Goal: Task Accomplishment & Management: Complete application form

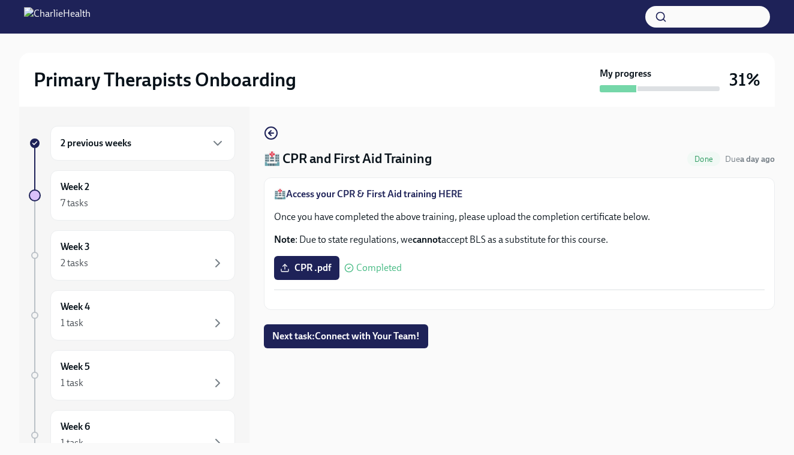
click at [176, 144] on div "2 previous weeks" at bounding box center [143, 143] width 164 height 14
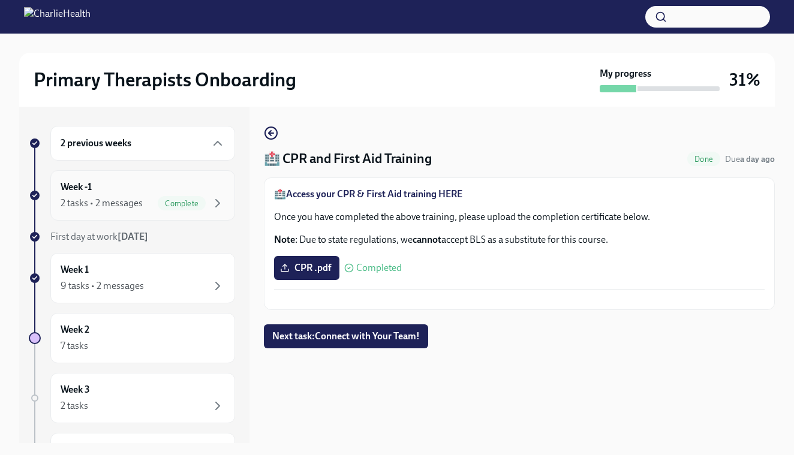
click at [160, 196] on div "Complete" at bounding box center [191, 203] width 67 height 14
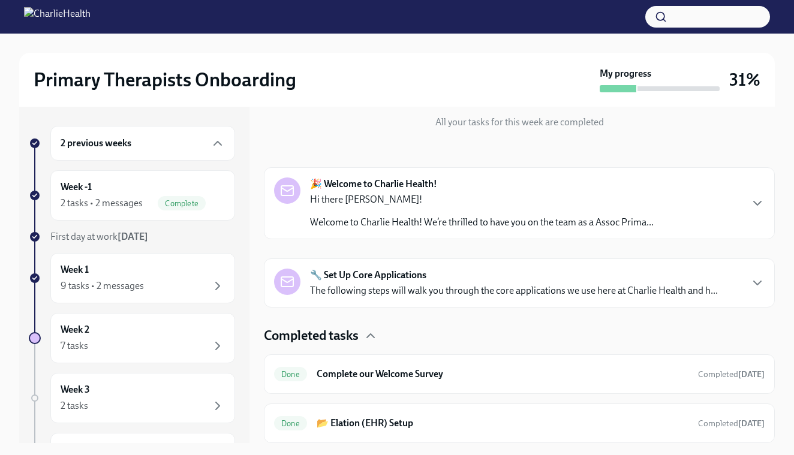
scroll to position [137, 0]
click at [130, 334] on div "Week 2 7 tasks" at bounding box center [143, 338] width 164 height 30
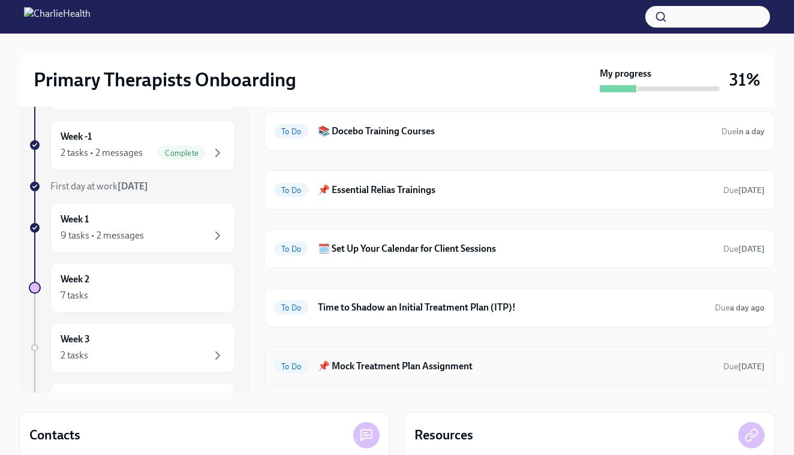
scroll to position [40, 0]
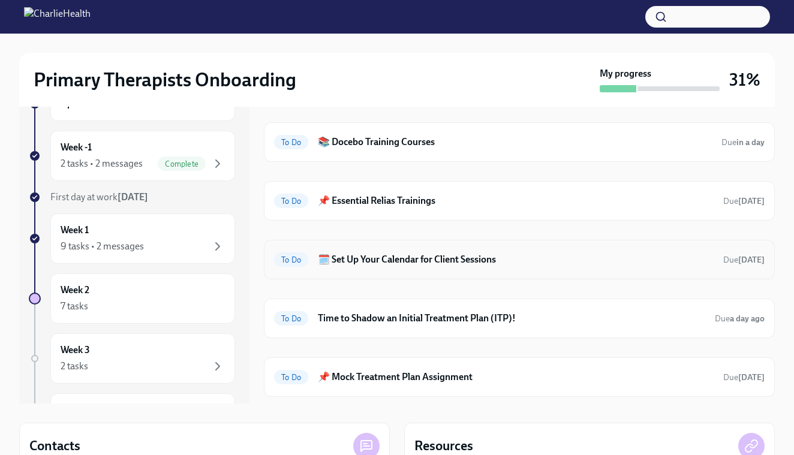
click at [400, 267] on div "To Do 🗓️ Set Up Your Calendar for Client Sessions Due [DATE]" at bounding box center [519, 259] width 491 height 19
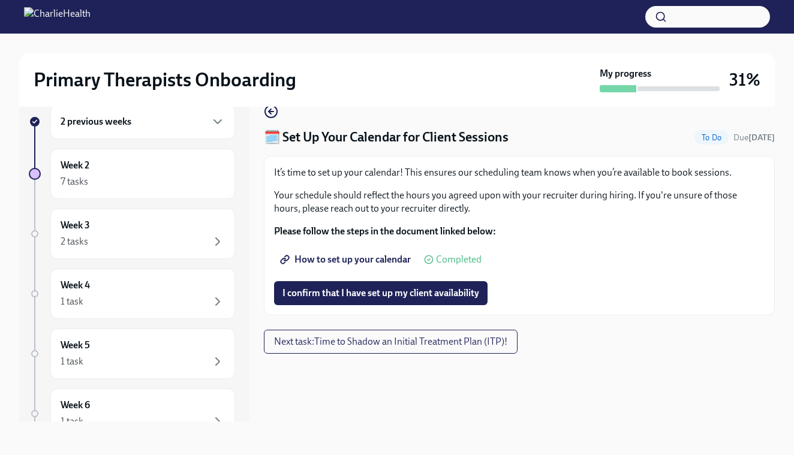
scroll to position [20, 0]
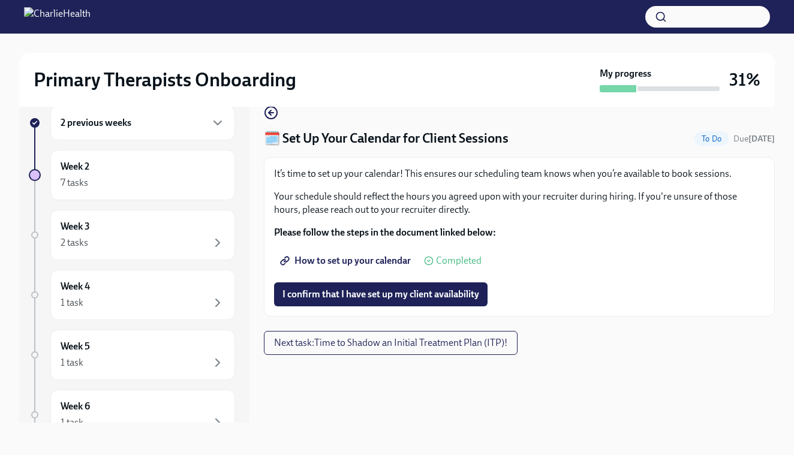
click at [396, 260] on span "How to set up your calendar" at bounding box center [347, 261] width 128 height 12
click at [418, 293] on span "I confirm that I have set up my client availability" at bounding box center [381, 295] width 197 height 12
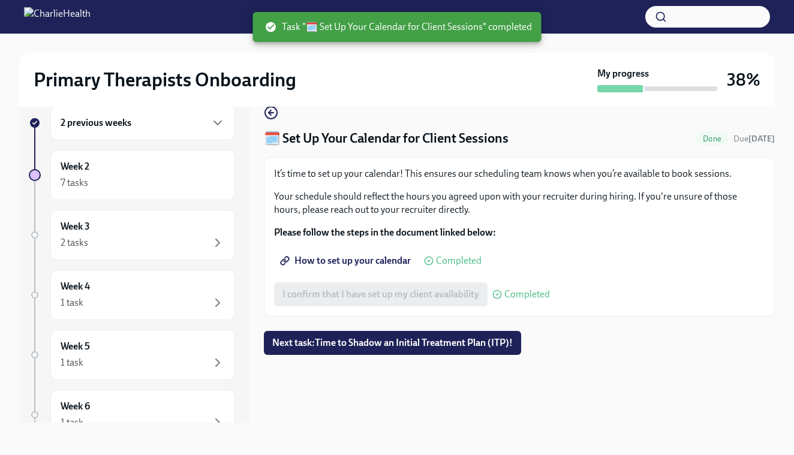
click at [634, 240] on div "It’s time to set up your calendar! This ensures our scheduling team knows when …" at bounding box center [519, 236] width 491 height 139
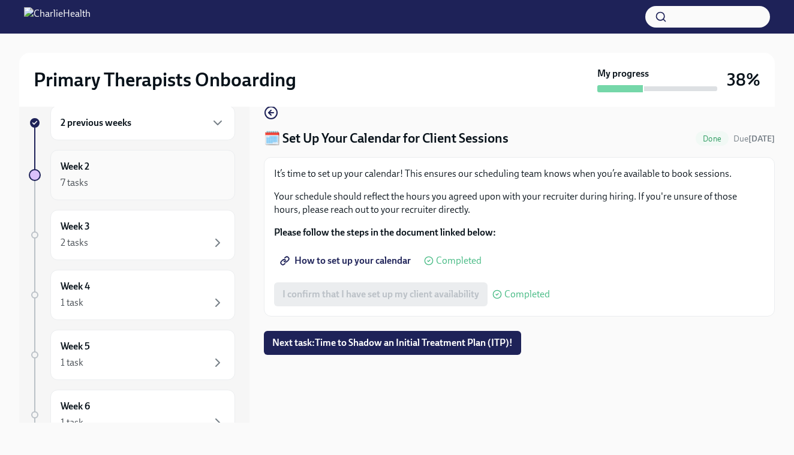
click at [143, 187] on div "7 tasks" at bounding box center [143, 183] width 164 height 14
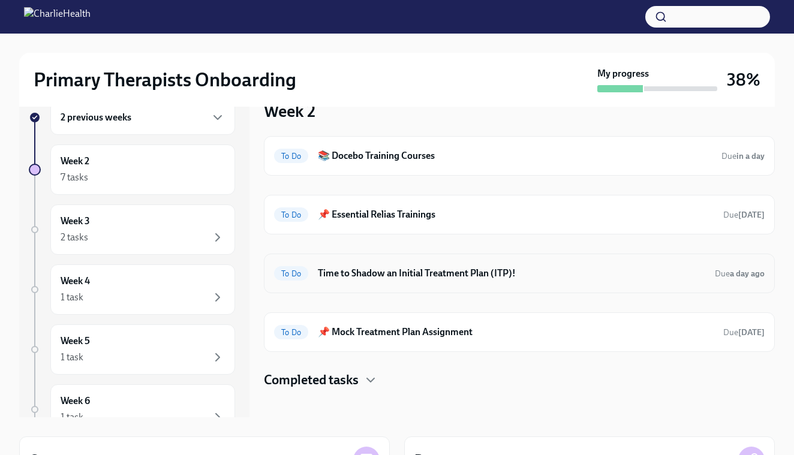
scroll to position [38, 0]
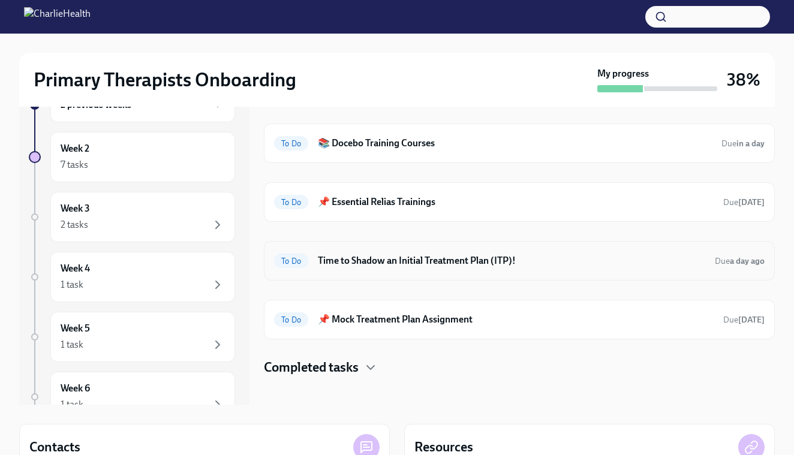
click at [463, 263] on h6 "Time to Shadow an Initial Treatment Plan (ITP)!" at bounding box center [512, 260] width 388 height 13
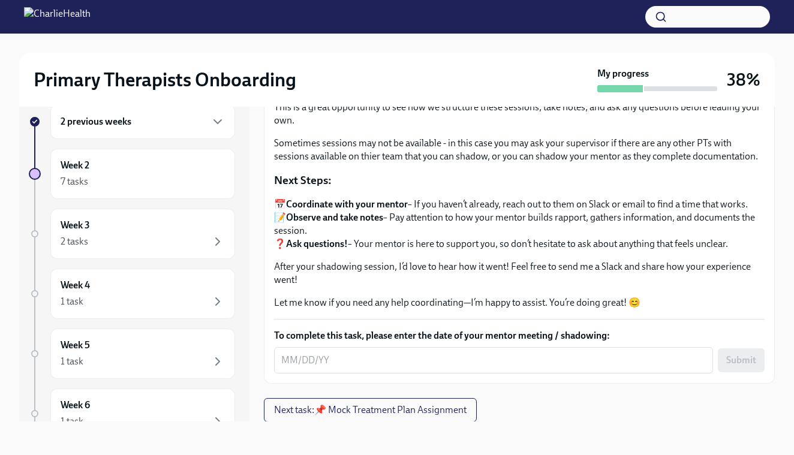
scroll to position [22, 0]
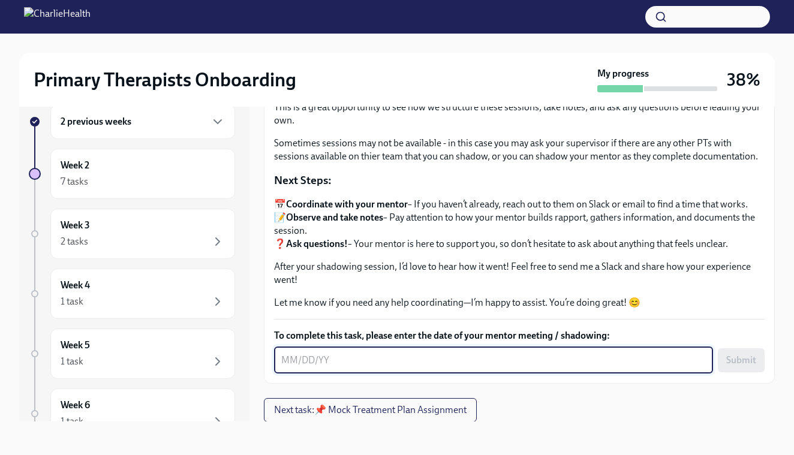
click at [391, 361] on textarea "To complete this task, please enter the date of your mentor meeting / shadowing:" at bounding box center [493, 360] width 425 height 14
type textarea "[DATE]"
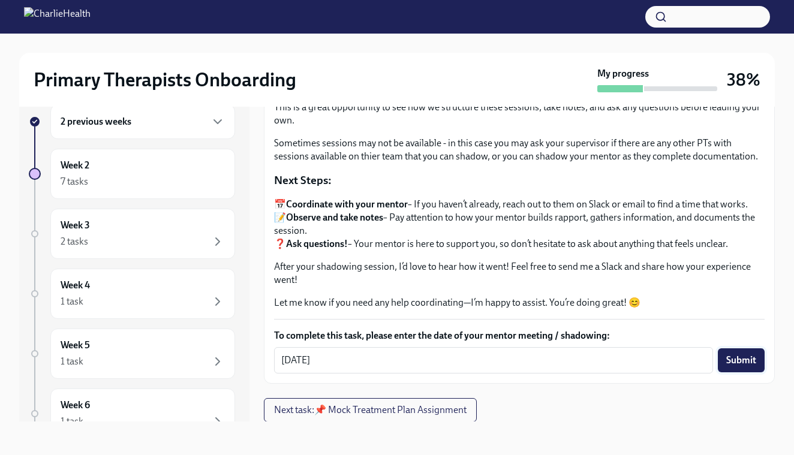
click at [746, 356] on span "Submit" at bounding box center [742, 361] width 30 height 12
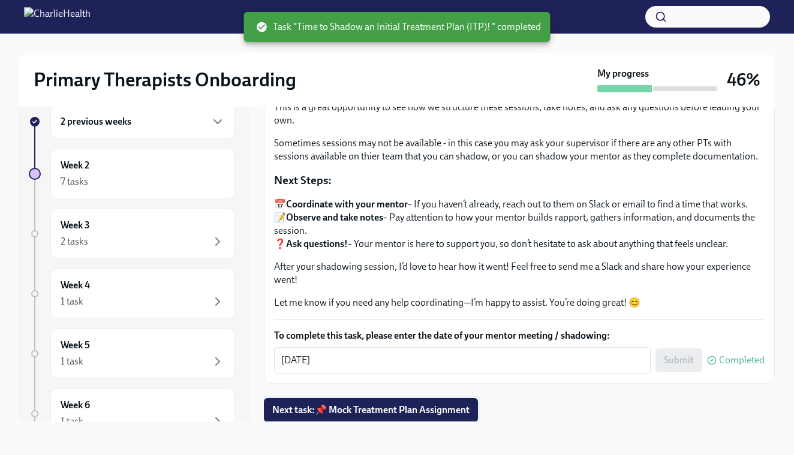
click at [395, 410] on span "Next task : 📌 Mock Treatment Plan Assignment" at bounding box center [370, 410] width 197 height 12
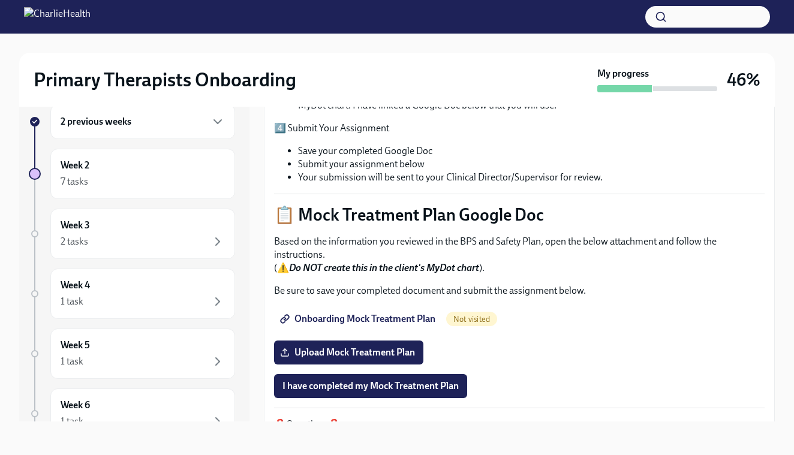
scroll to position [398, 0]
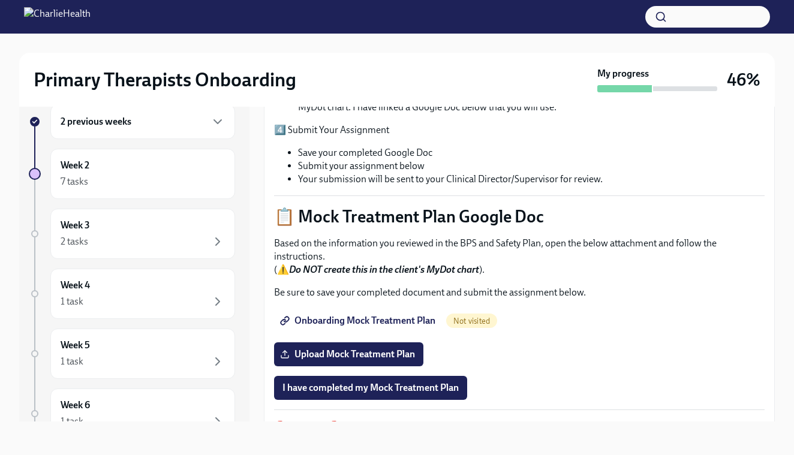
click at [364, 320] on span "Onboarding Mock Treatment Plan" at bounding box center [359, 321] width 153 height 12
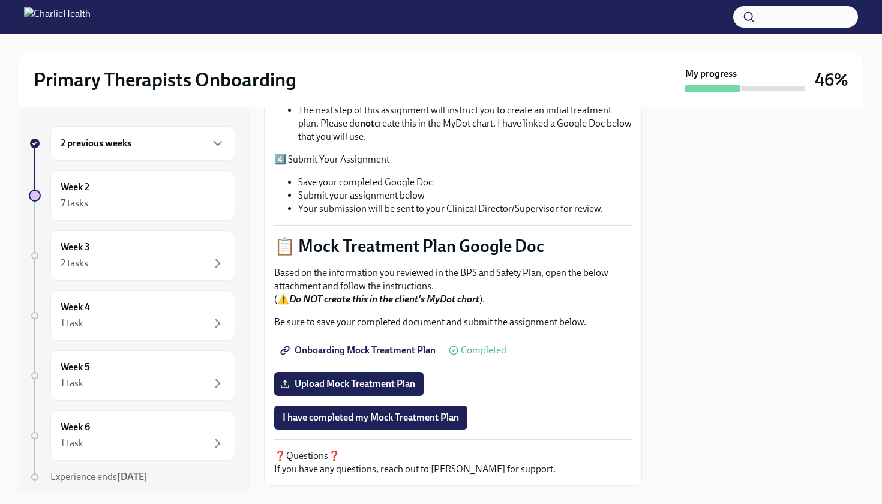
scroll to position [416, 0]
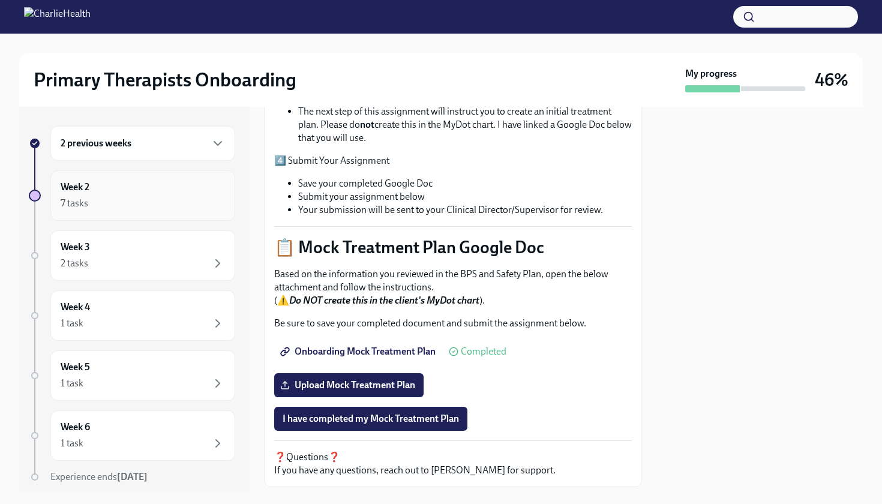
click at [146, 202] on div "7 tasks" at bounding box center [143, 203] width 164 height 14
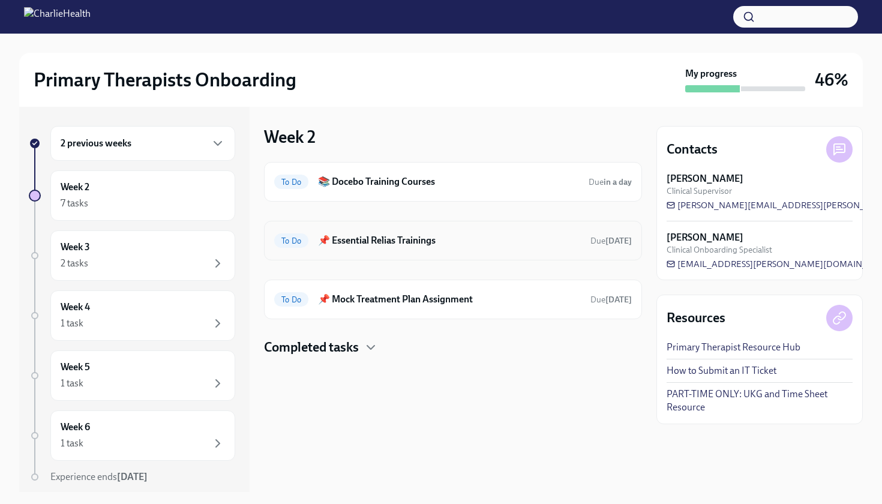
click at [398, 242] on h6 "📌 Essential Relias Trainings" at bounding box center [449, 240] width 263 height 13
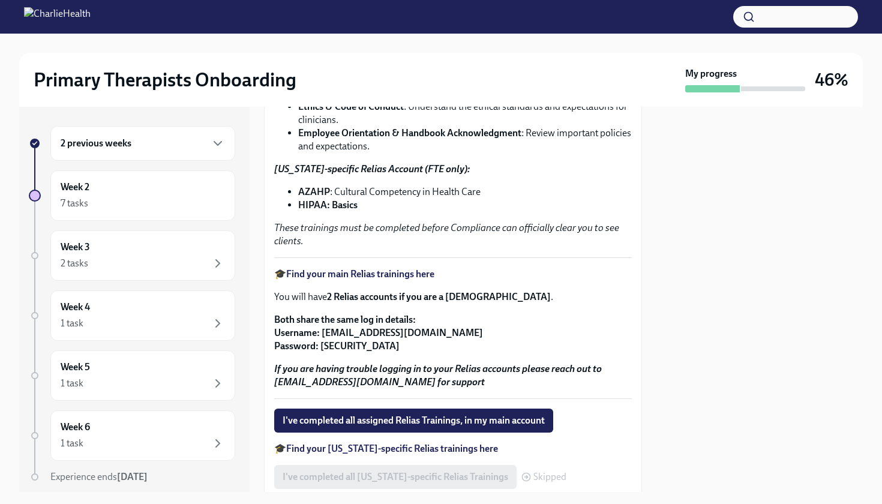
scroll to position [187, 0]
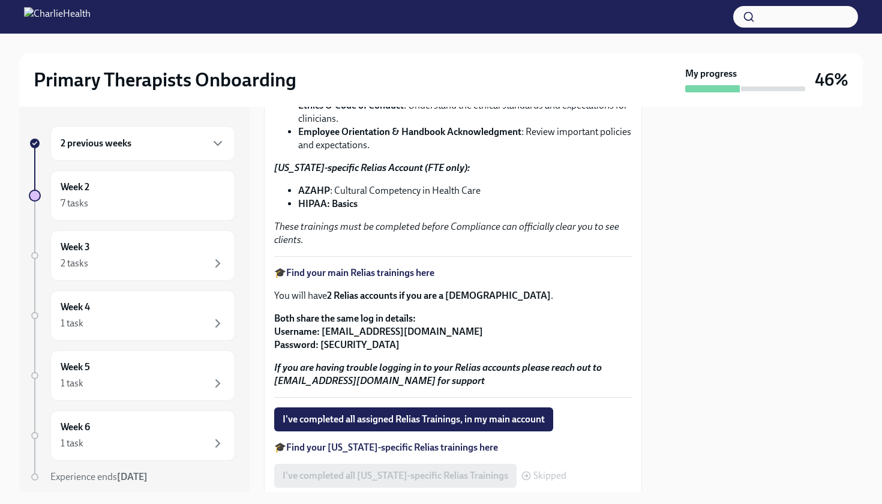
click at [433, 269] on strong "Find your main Relias trainings here" at bounding box center [360, 272] width 148 height 11
